Goal: Task Accomplishment & Management: Manage account settings

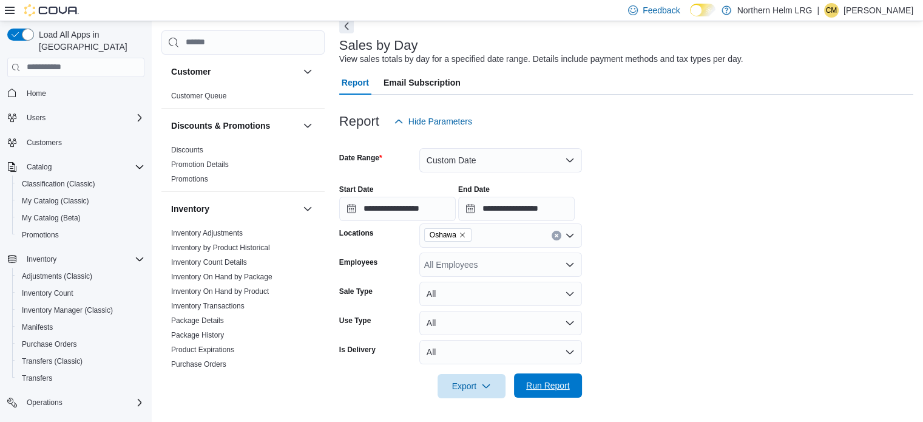
scroll to position [603, 0]
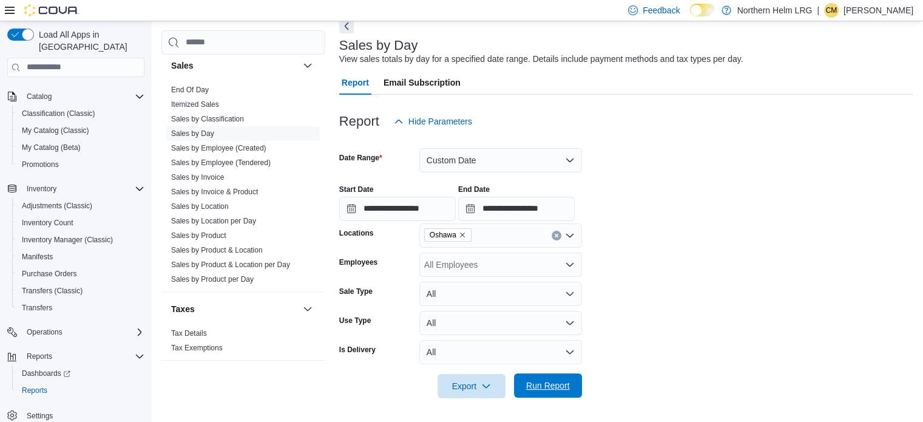
click at [555, 382] on span "Run Report" at bounding box center [548, 385] width 44 height 12
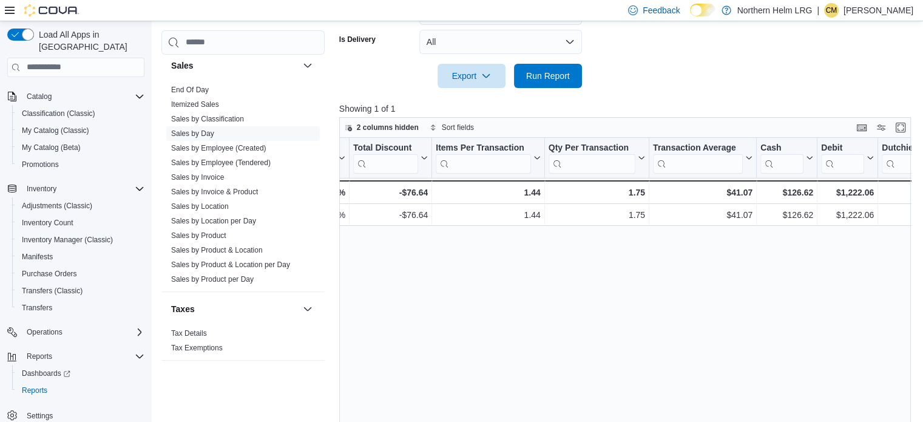
scroll to position [0, 855]
click at [857, 9] on p "Courtney Metson" at bounding box center [879, 10] width 70 height 15
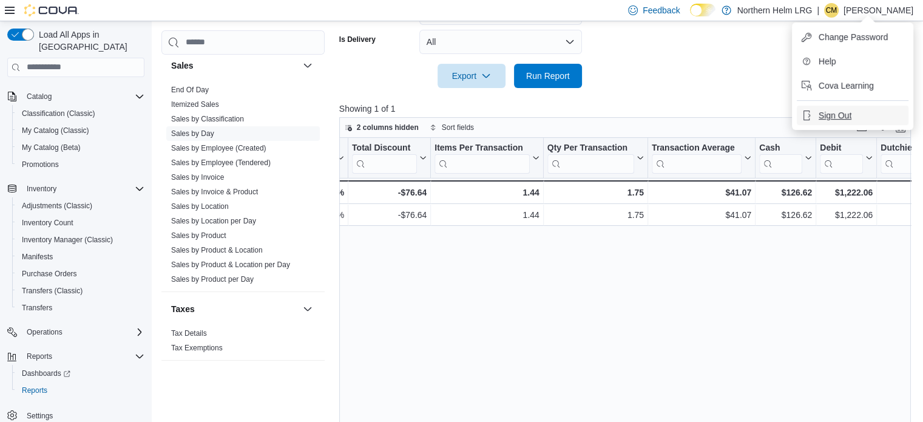
click at [837, 114] on span "Sign Out" at bounding box center [835, 115] width 33 height 12
